Goal: Information Seeking & Learning: Learn about a topic

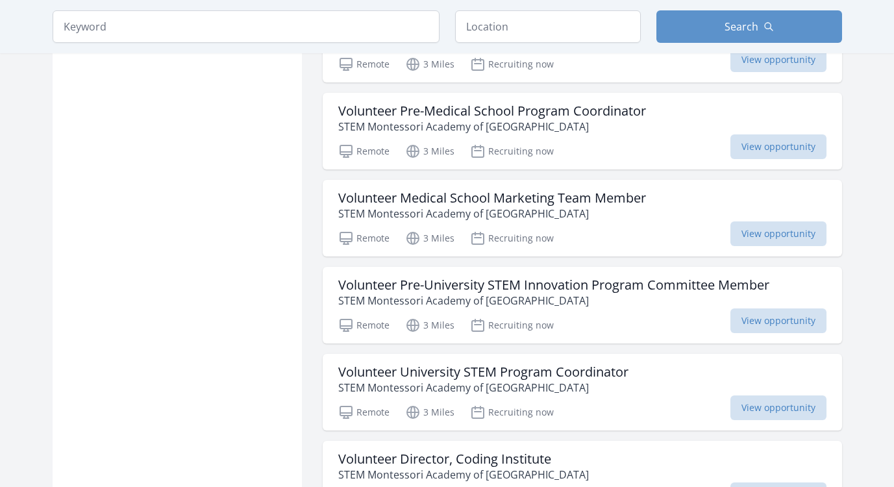
scroll to position [898, 0]
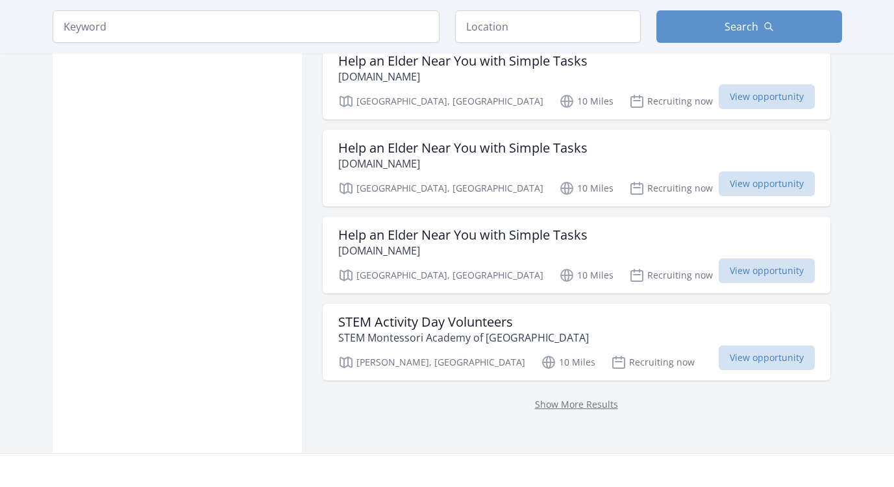
scroll to position [1502, 0]
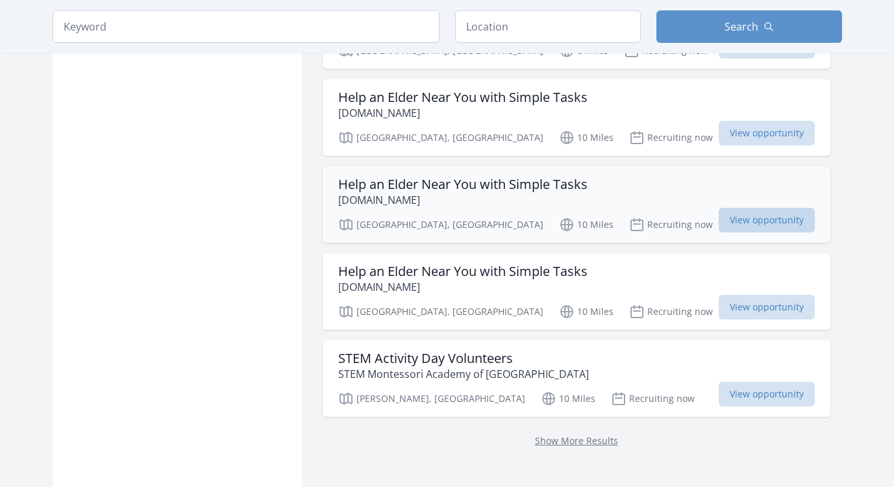
click at [747, 221] on span "View opportunity" at bounding box center [766, 220] width 96 height 25
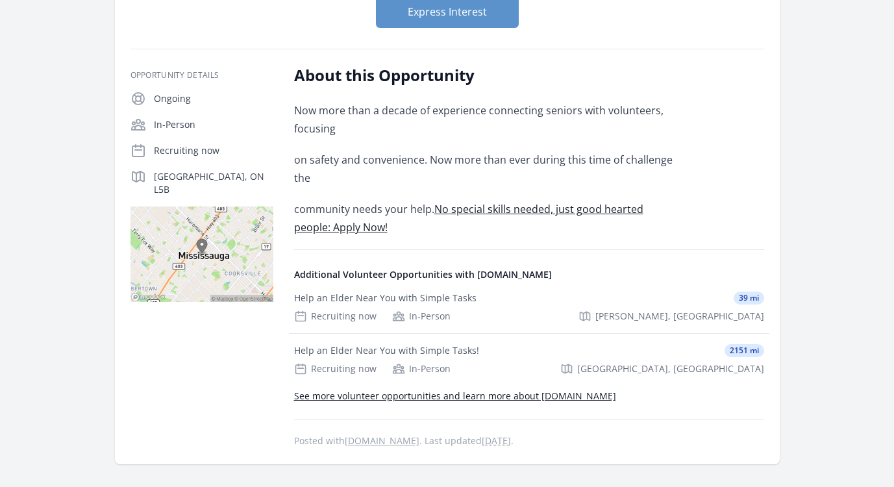
scroll to position [177, 0]
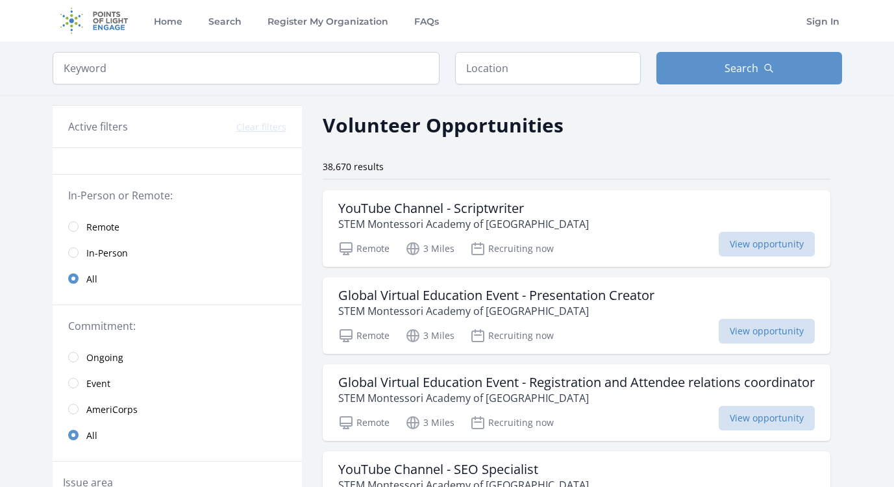
click at [82, 228] on link "Remote" at bounding box center [177, 227] width 249 height 26
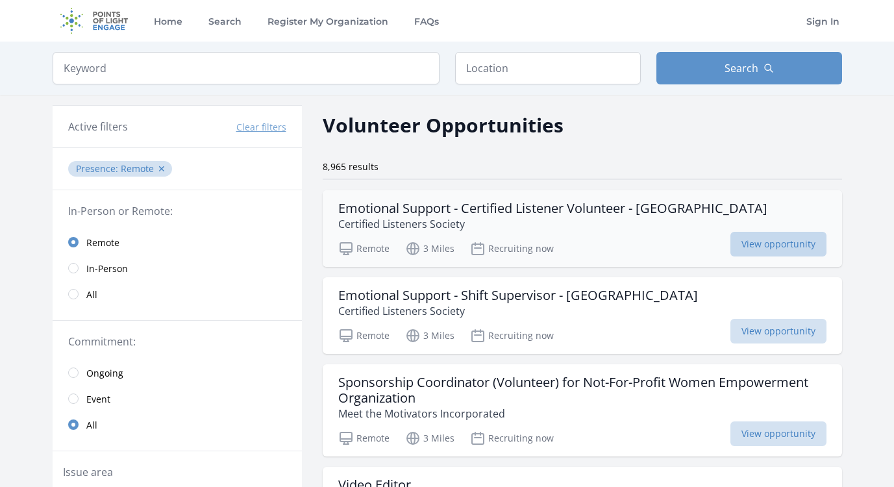
click at [767, 245] on span "View opportunity" at bounding box center [778, 244] width 96 height 25
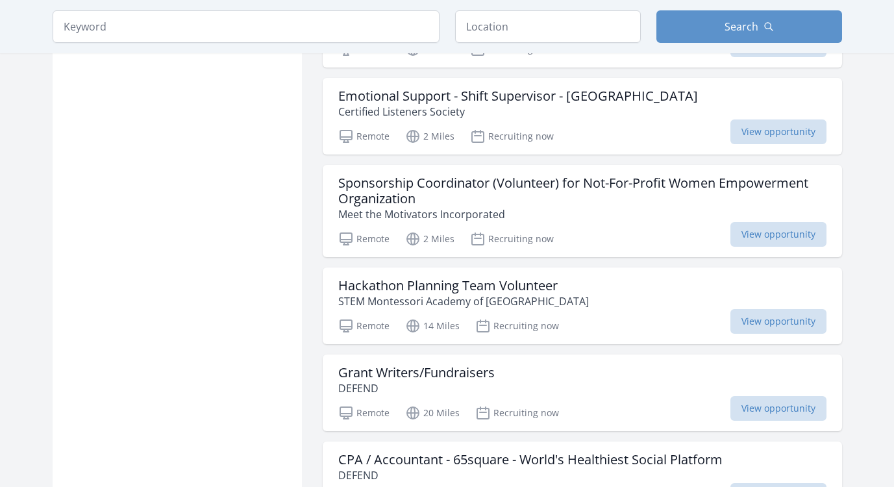
scroll to position [3000, 0]
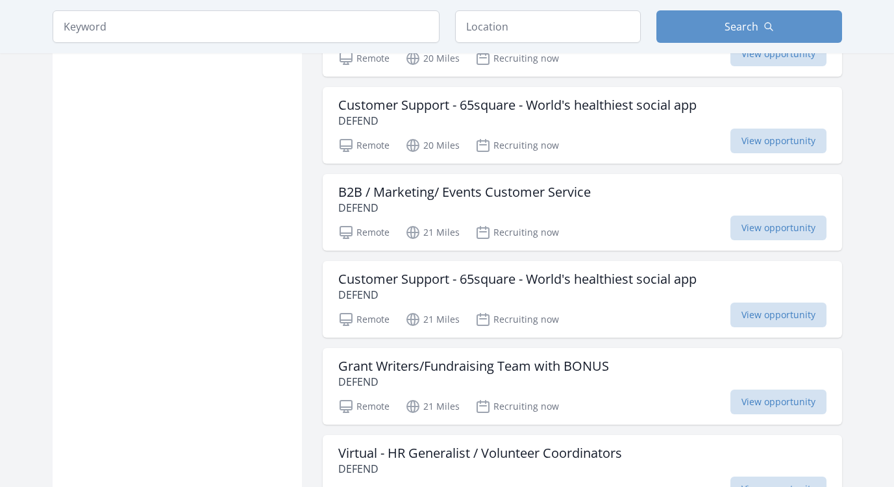
scroll to position [3527, 0]
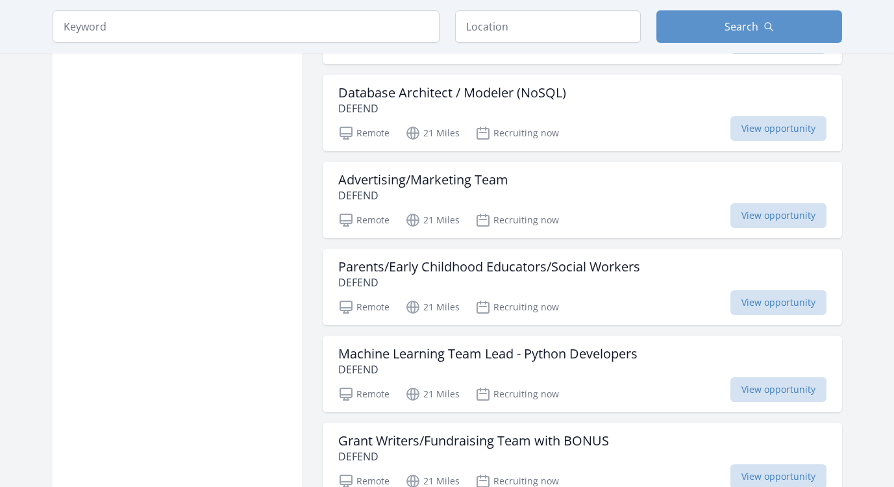
scroll to position [7263, 0]
